Goal: Task Accomplishment & Management: Complete application form

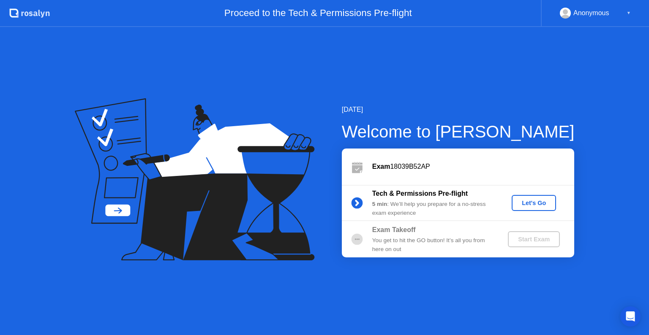
click at [536, 207] on div "Let's Go" at bounding box center [534, 203] width 38 height 7
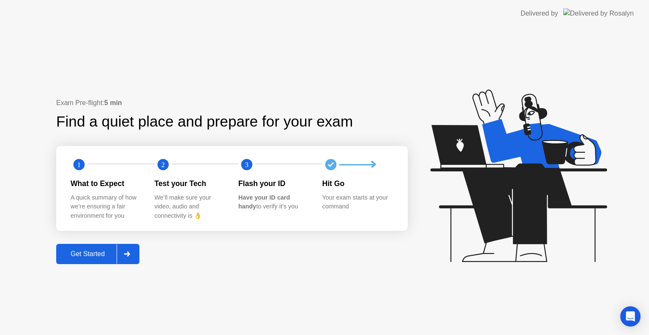
click at [92, 254] on div "Get Started" at bounding box center [88, 254] width 58 height 8
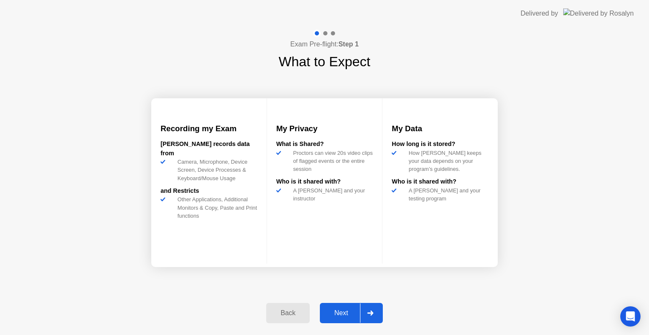
click at [348, 312] on div "Next" at bounding box center [341, 314] width 38 height 8
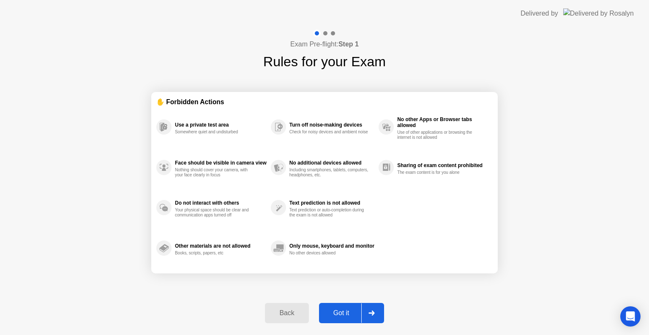
click at [348, 312] on div "Got it" at bounding box center [341, 314] width 40 height 8
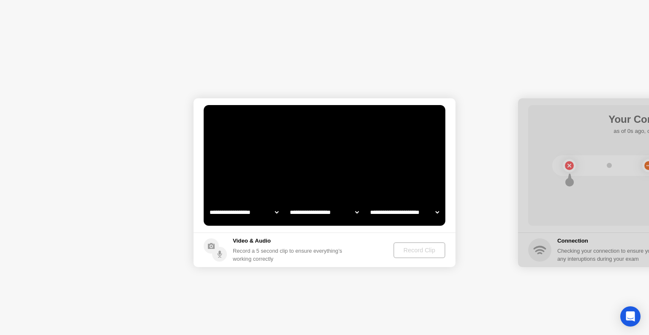
select select "**********"
select select "*******"
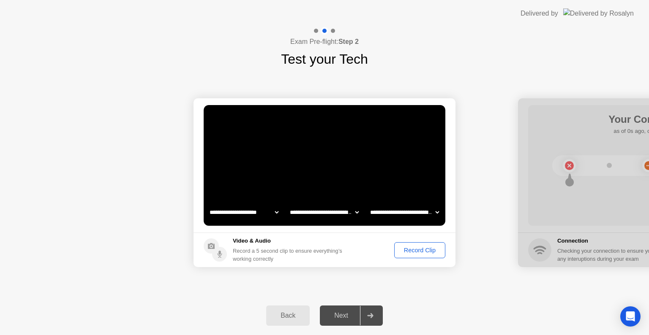
click at [416, 247] on div "Record Clip" at bounding box center [419, 250] width 45 height 7
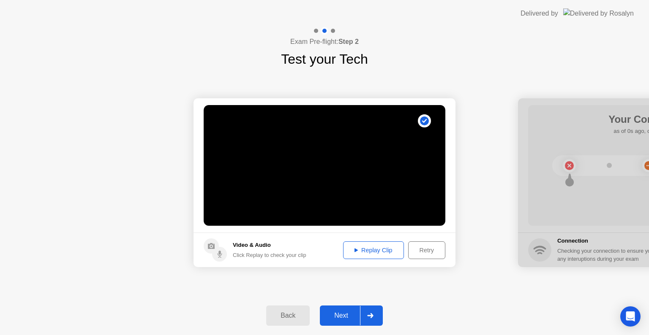
click at [344, 314] on div "Next" at bounding box center [341, 316] width 38 height 8
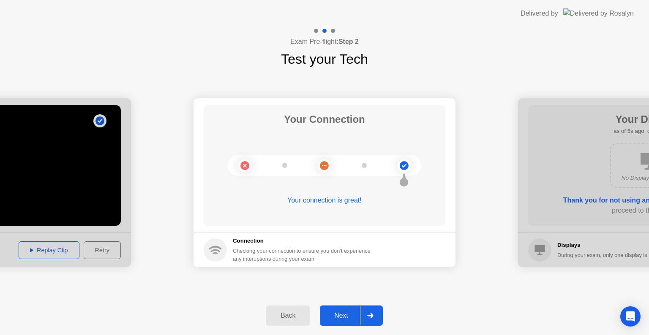
click at [329, 315] on div "Next" at bounding box center [341, 316] width 38 height 8
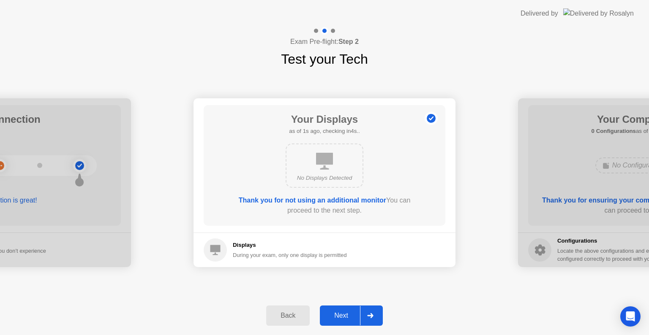
click at [346, 317] on div "Next" at bounding box center [341, 316] width 38 height 8
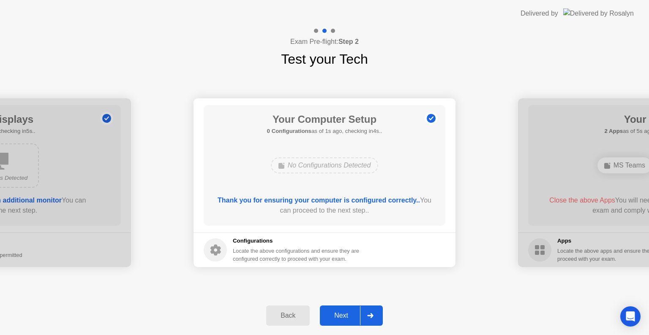
click at [346, 317] on div "Next" at bounding box center [341, 316] width 38 height 8
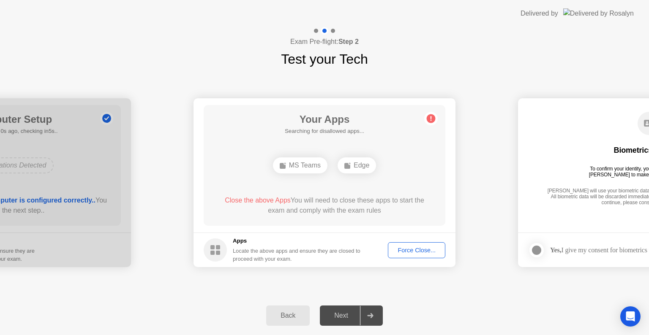
click at [412, 255] on button "Force Close..." at bounding box center [416, 250] width 57 height 16
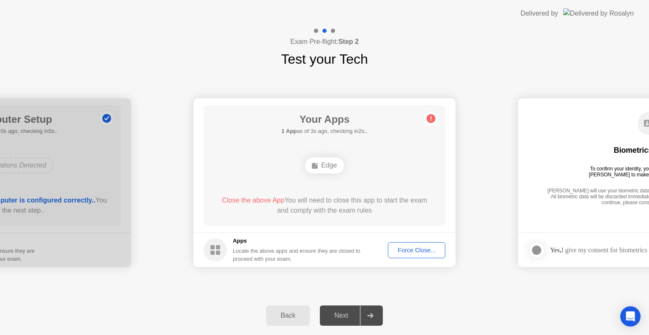
click at [419, 252] on div "Force Close..." at bounding box center [417, 250] width 52 height 7
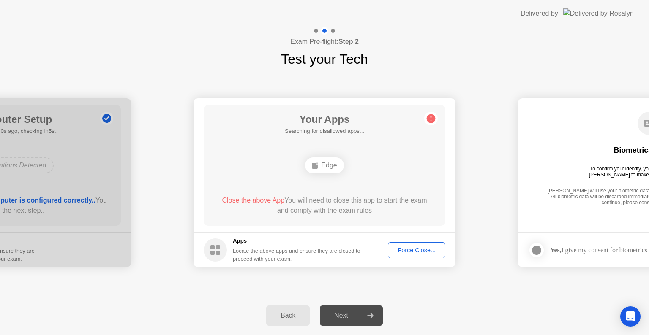
click at [419, 247] on div "Force Close..." at bounding box center [417, 250] width 52 height 7
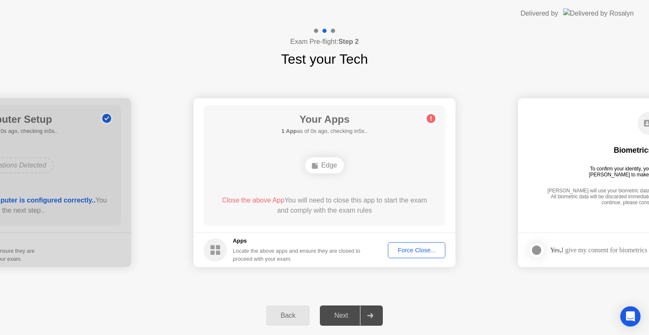
click at [420, 252] on div "Force Close..." at bounding box center [417, 250] width 52 height 7
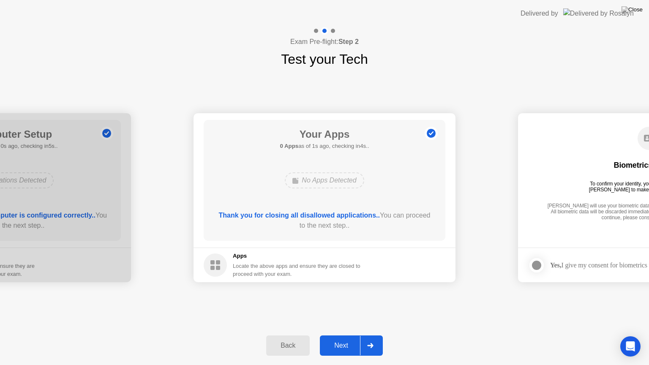
click at [335, 335] on div "Next" at bounding box center [341, 346] width 38 height 8
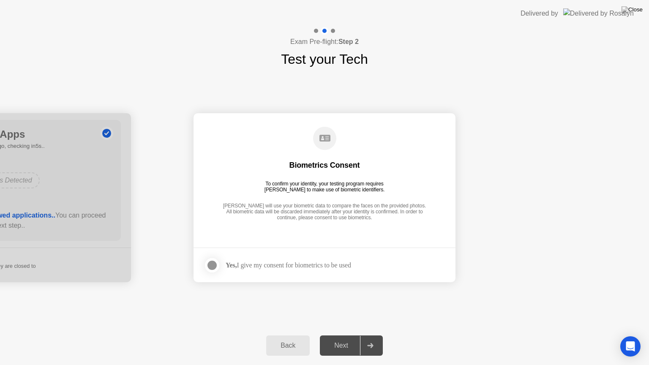
click at [214, 261] on div at bounding box center [212, 265] width 10 height 10
click at [332, 335] on div "Next" at bounding box center [341, 346] width 38 height 8
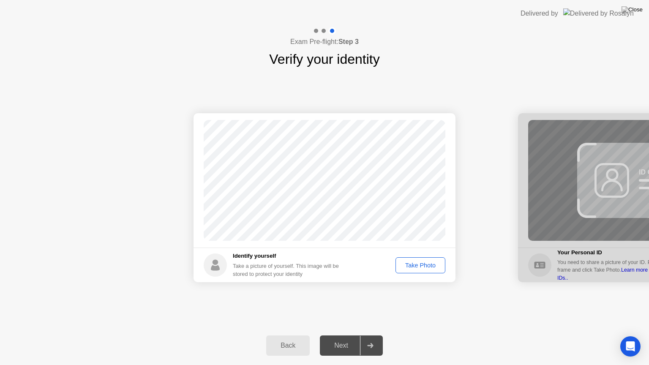
click at [414, 270] on button "Take Photo" at bounding box center [420, 265] width 50 height 16
click at [333, 335] on div "Next" at bounding box center [341, 346] width 38 height 8
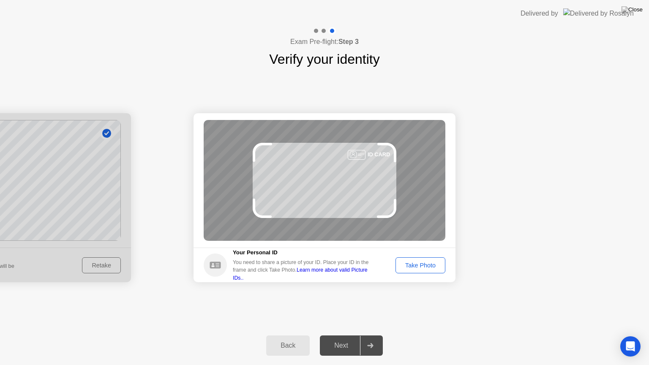
click at [416, 264] on div "Take Photo" at bounding box center [420, 265] width 44 height 7
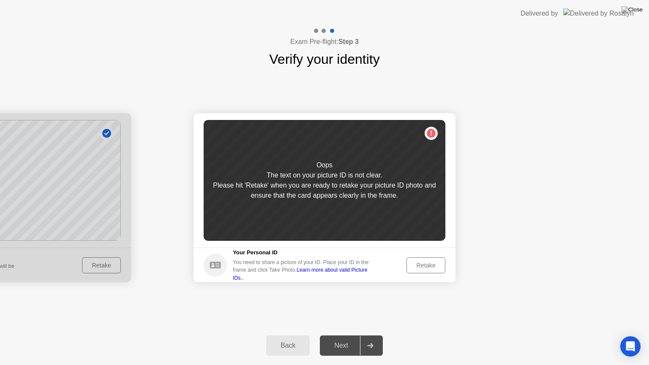
click at [427, 269] on div "Retake" at bounding box center [425, 265] width 33 height 7
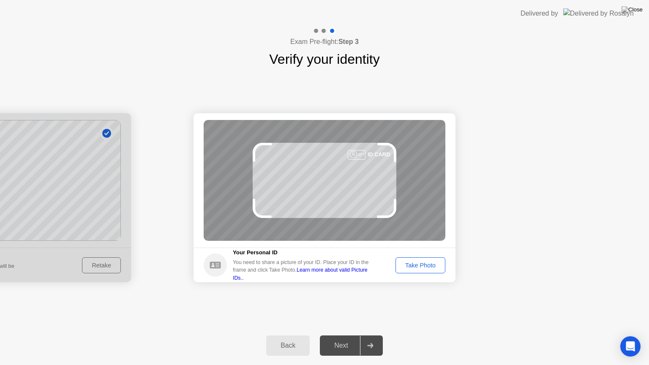
click at [433, 265] on div "Take Photo" at bounding box center [420, 265] width 44 height 7
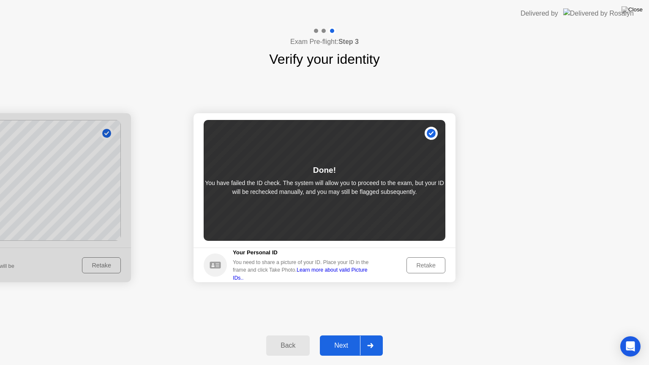
click at [431, 262] on div "Retake" at bounding box center [425, 265] width 33 height 7
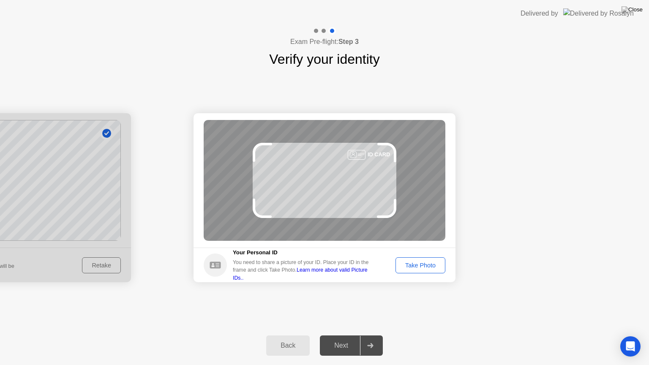
click at [430, 263] on div "Take Photo" at bounding box center [420, 265] width 44 height 7
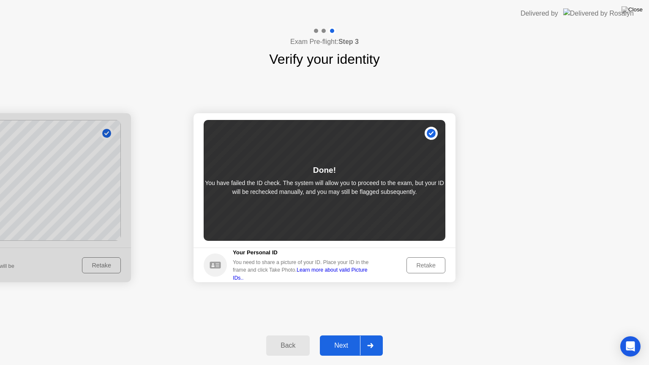
click at [348, 335] on div "Next" at bounding box center [341, 346] width 38 height 8
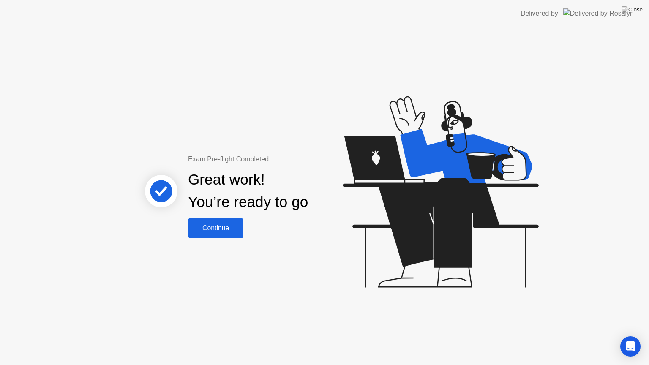
click at [204, 220] on button "Continue" at bounding box center [215, 228] width 55 height 20
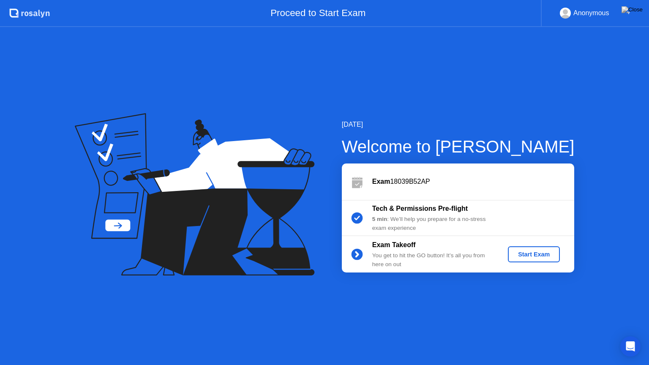
click at [541, 251] on div "Start Exam" at bounding box center [533, 254] width 45 height 7
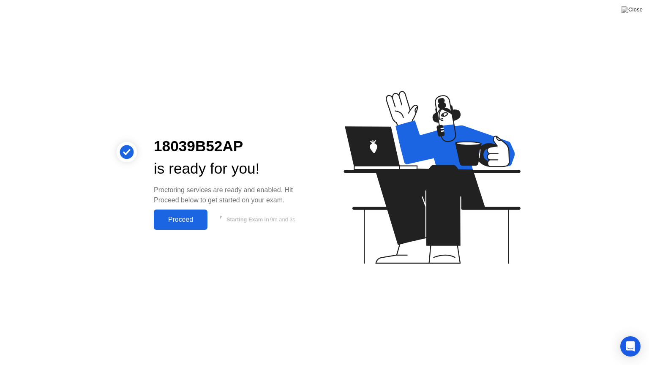
click at [169, 218] on div "Proceed" at bounding box center [180, 220] width 49 height 8
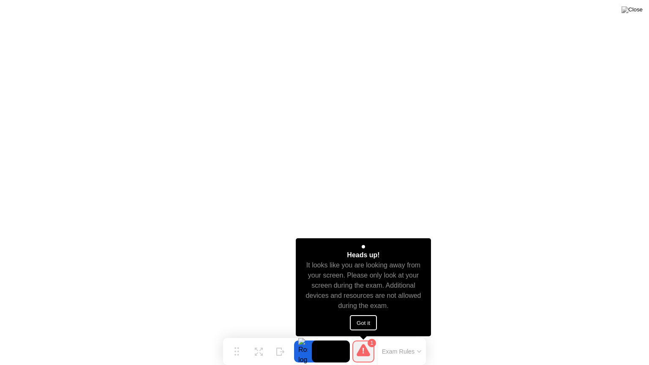
click at [364, 318] on button "Got it" at bounding box center [363, 322] width 27 height 15
